Goal: Find contact information: Find contact information

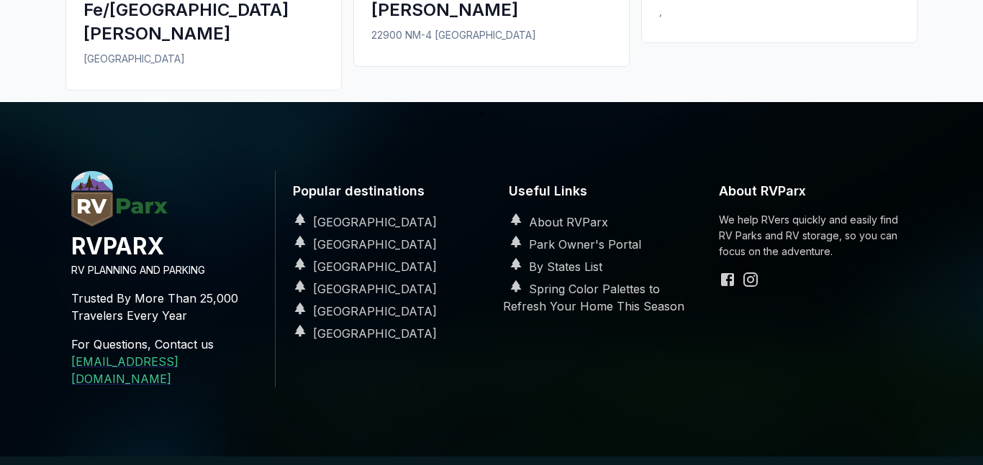
scroll to position [1105, 0]
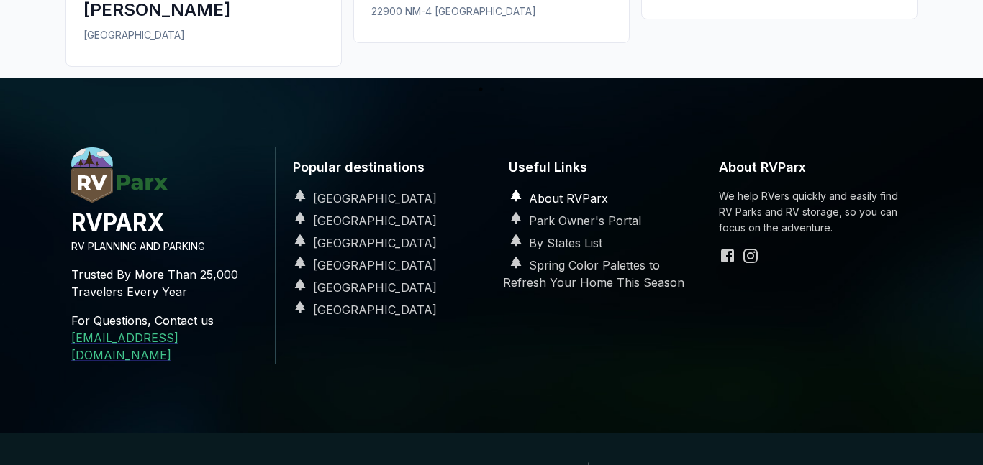
click at [585, 191] on link "About RVParx" at bounding box center [555, 198] width 105 height 14
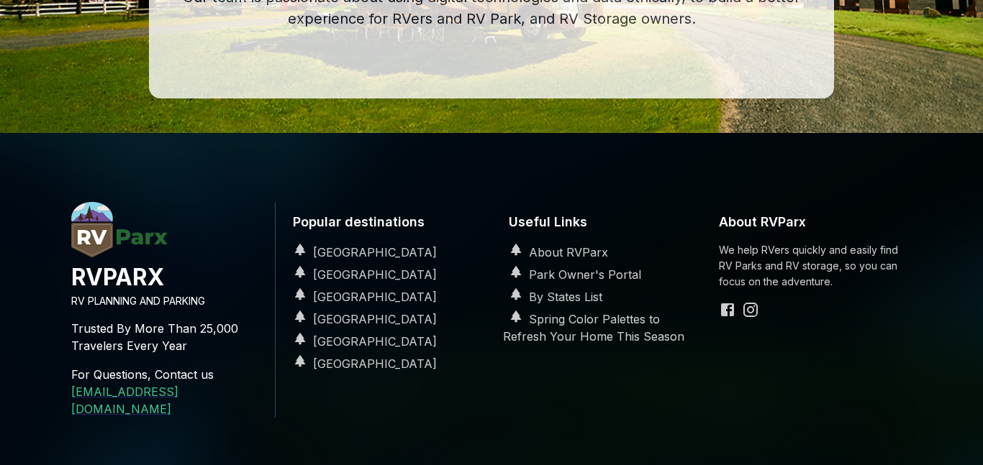
scroll to position [548, 0]
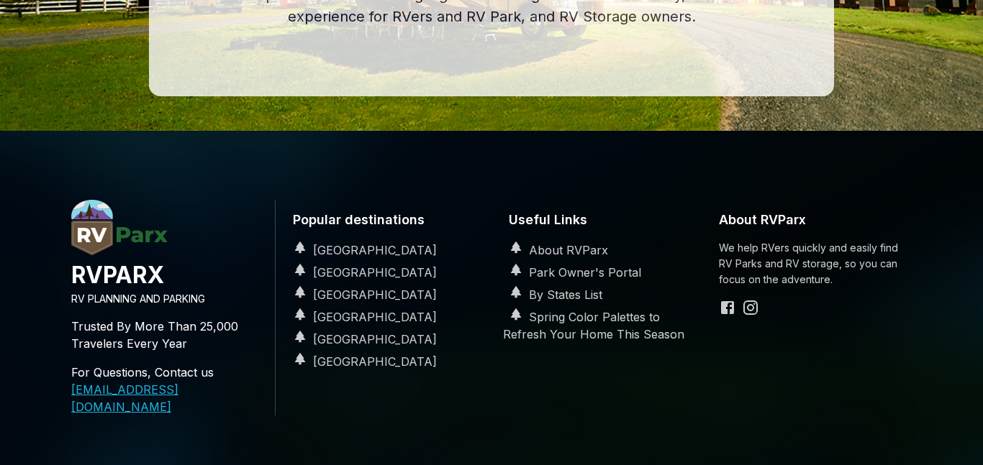
click at [121, 397] on link "[EMAIL_ADDRESS][DOMAIN_NAME]" at bounding box center [124, 399] width 107 height 32
